Goal: Information Seeking & Learning: Learn about a topic

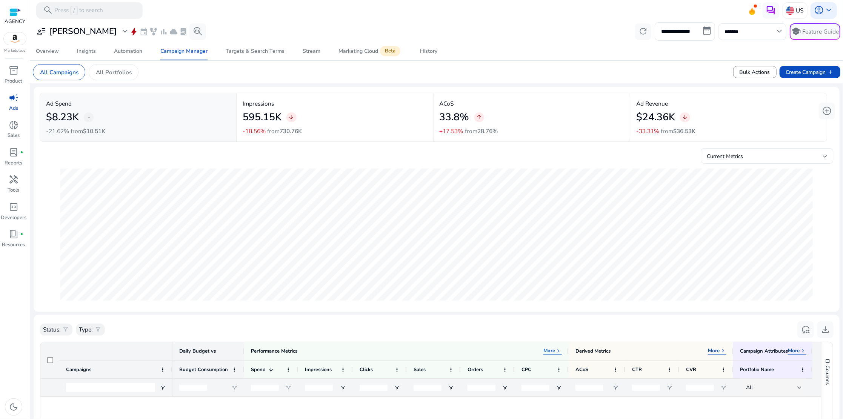
scroll to position [639, 0]
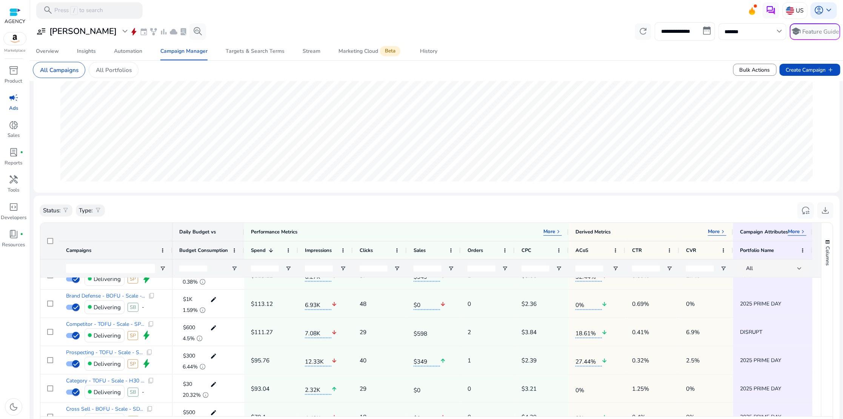
scroll to position [119, 0]
click at [57, 51] on div "Overview" at bounding box center [47, 51] width 23 height 5
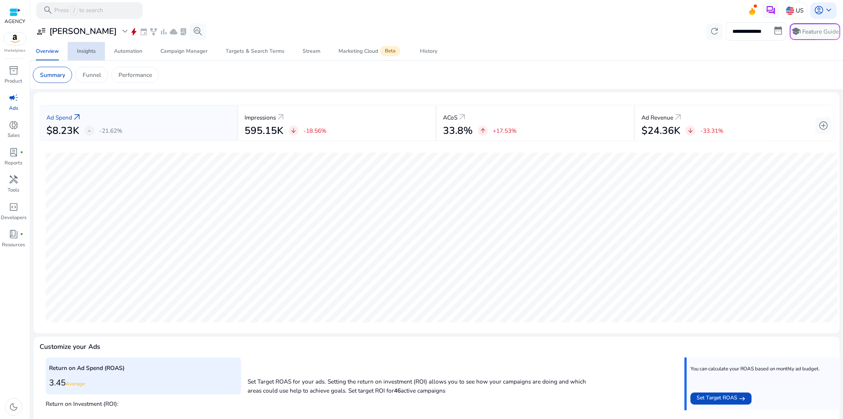
click at [94, 51] on div "Insights" at bounding box center [86, 51] width 19 height 5
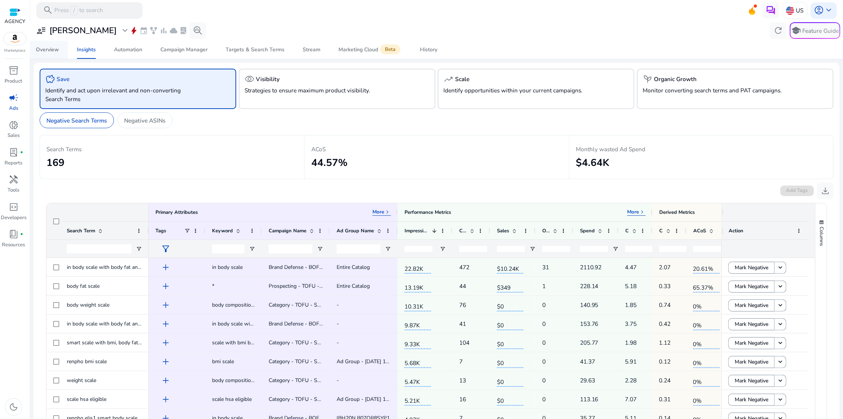
click at [53, 53] on span "Overview" at bounding box center [47, 50] width 23 height 18
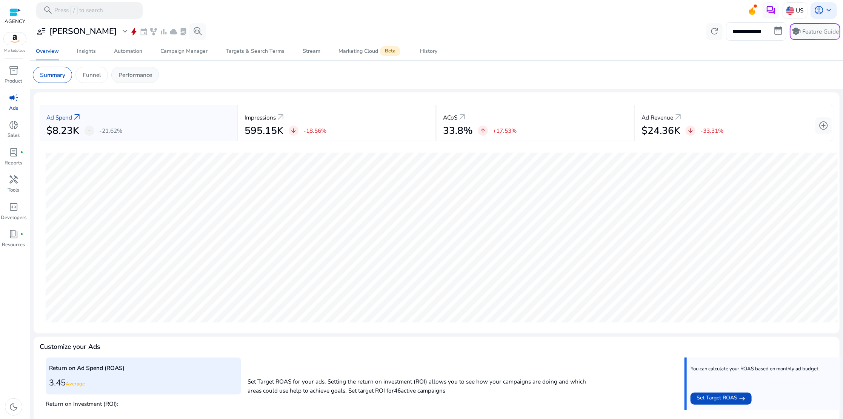
click at [142, 81] on div "Performance" at bounding box center [135, 75] width 48 height 16
